Goal: Task Accomplishment & Management: Use online tool/utility

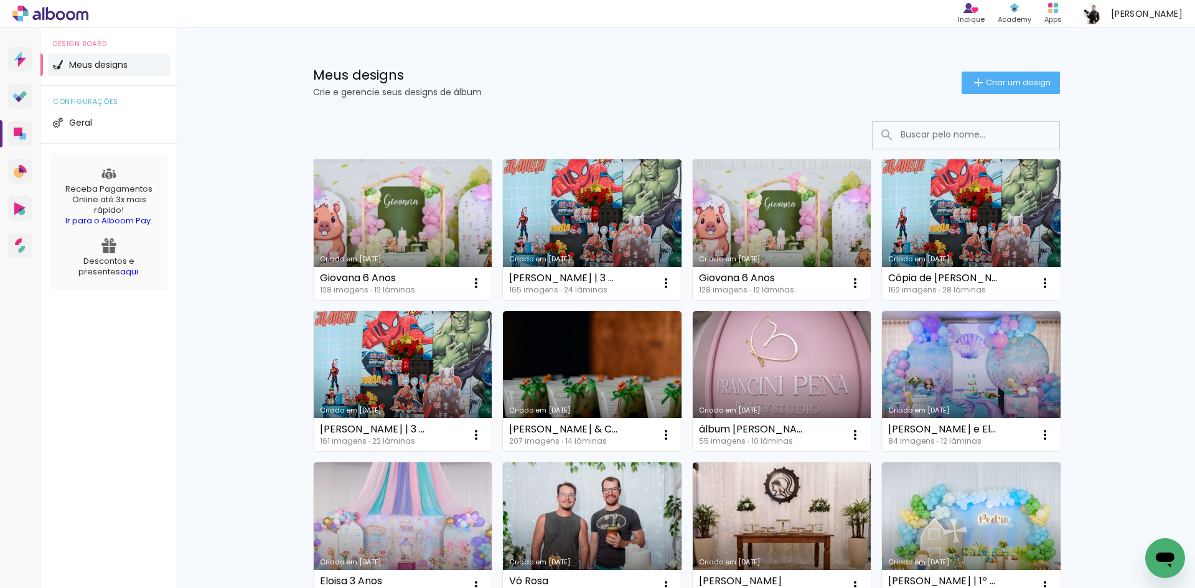
click at [382, 203] on link "Criado em [DATE]" at bounding box center [403, 229] width 179 height 141
